Goal: Information Seeking & Learning: Find specific fact

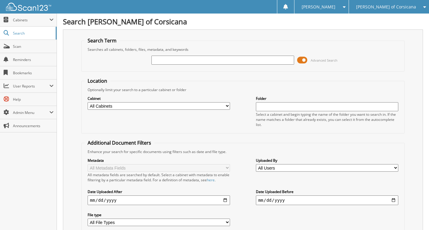
click at [207, 57] on input "text" at bounding box center [222, 60] width 143 height 9
type input "128869"
click at [302, 61] on span at bounding box center [302, 60] width 10 height 9
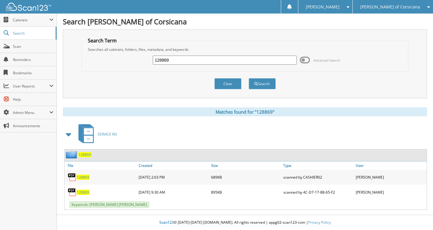
click at [78, 192] on span "128869" at bounding box center [83, 192] width 13 height 5
drag, startPoint x: 178, startPoint y: 61, endPoint x: 91, endPoint y: 60, distance: 86.4
click at [94, 67] on div "128869 Advanced Search" at bounding box center [245, 60] width 321 height 16
type input "128883"
click at [249, 78] on button "Search" at bounding box center [262, 83] width 27 height 11
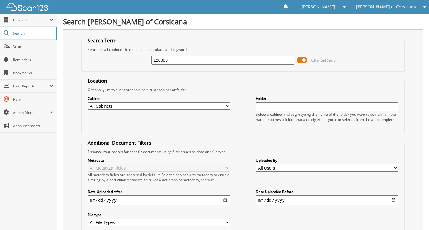
click at [302, 61] on span at bounding box center [302, 60] width 10 height 9
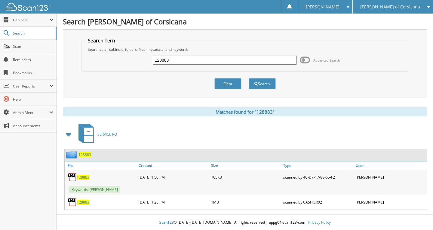
click at [82, 177] on span "128883" at bounding box center [83, 177] width 13 height 5
drag, startPoint x: 177, startPoint y: 63, endPoint x: 260, endPoint y: 96, distance: 90.0
click at [212, 72] on form "Search Term Searches all cabinets, folders, files, metadata, and keywords 12888…" at bounding box center [245, 66] width 327 height 59
click at [249, 78] on button "Search" at bounding box center [262, 83] width 27 height 11
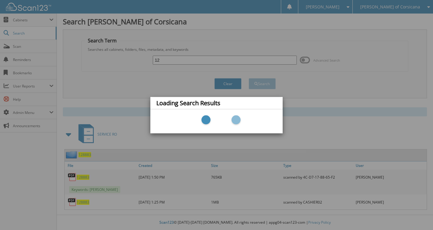
type input "1"
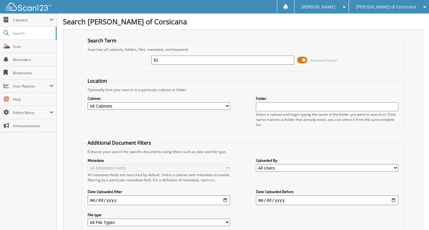
type input "9"
type input "129129"
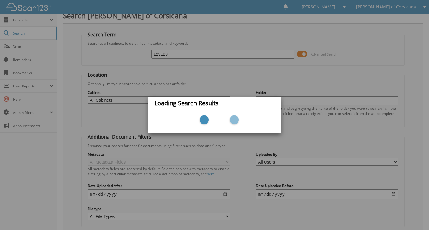
scroll to position [69, 0]
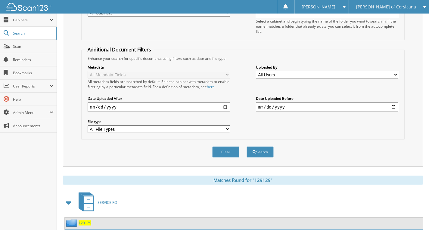
scroll to position [145, 0]
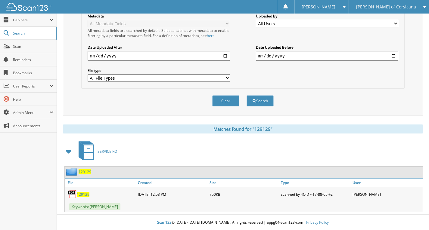
click at [85, 194] on span "129129" at bounding box center [83, 194] width 13 height 5
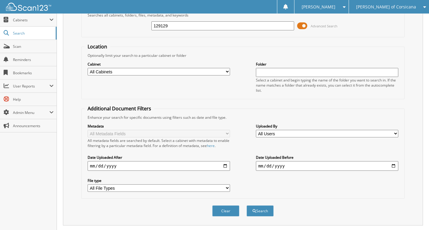
scroll to position [0, 0]
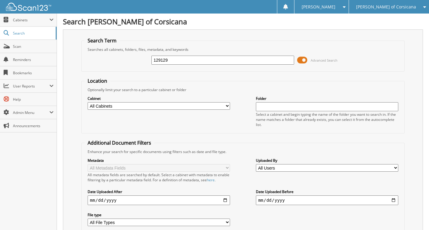
click at [172, 62] on input "129129" at bounding box center [222, 60] width 143 height 9
type input "129136"
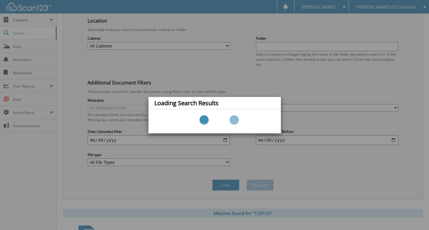
scroll to position [91, 0]
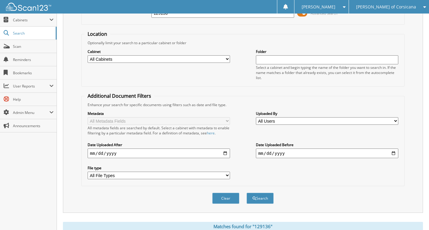
scroll to position [160, 0]
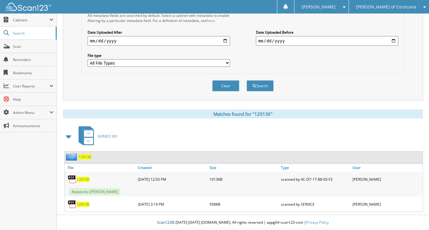
click at [82, 180] on span "129136" at bounding box center [83, 179] width 13 height 5
